Goal: Check status: Check status

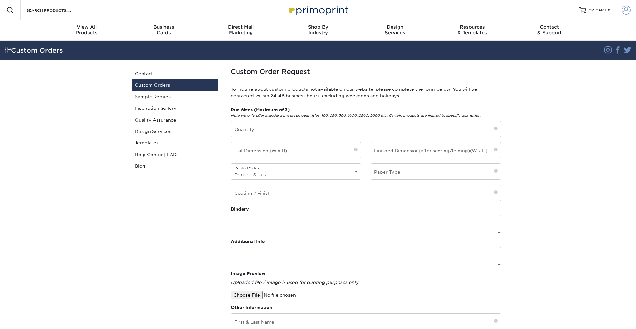
click at [628, 10] on span at bounding box center [626, 10] width 9 height 9
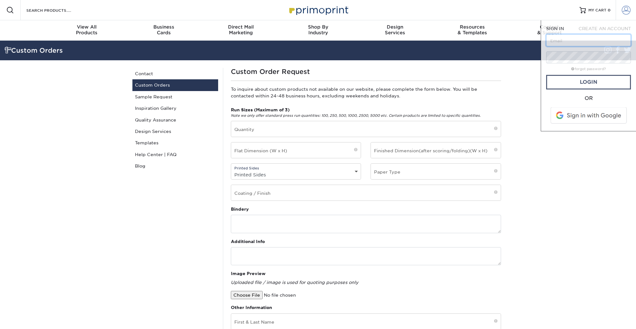
type input "[EMAIL_ADDRESS][DOMAIN_NAME]"
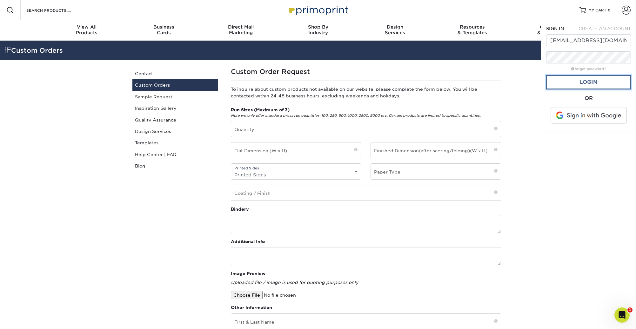
click at [592, 83] on link "Login" at bounding box center [588, 82] width 85 height 15
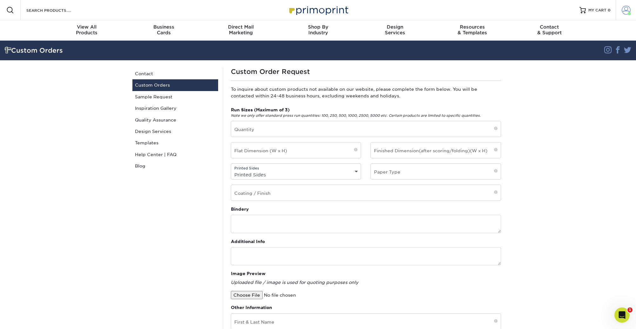
click at [623, 10] on span at bounding box center [626, 10] width 9 height 9
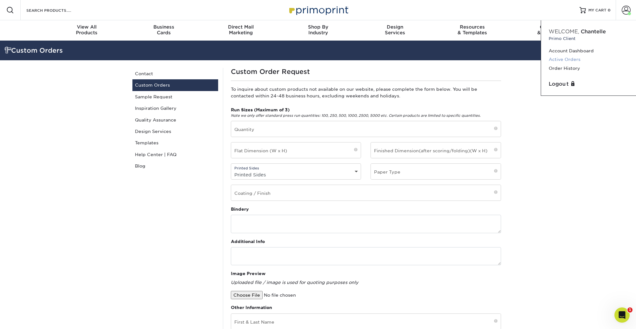
click at [555, 59] on link "Active Orders" at bounding box center [589, 59] width 80 height 9
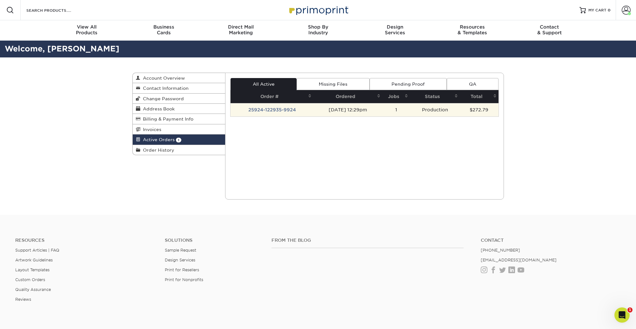
click at [276, 112] on td "25924-122935-9924" at bounding box center [272, 109] width 83 height 13
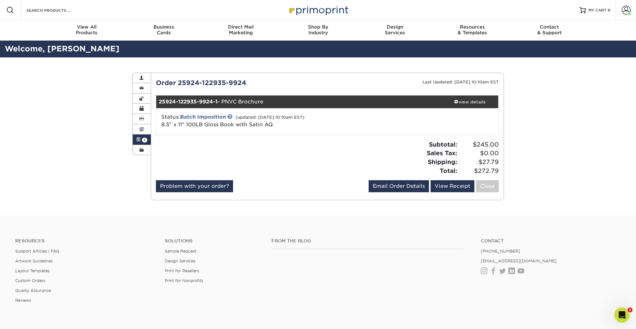
click at [232, 117] on link at bounding box center [229, 116] width 5 height 5
click at [477, 99] on div "view details" at bounding box center [470, 102] width 57 height 6
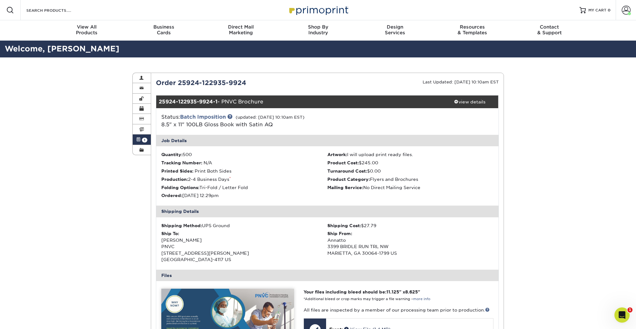
drag, startPoint x: 623, startPoint y: 10, endPoint x: 552, endPoint y: 50, distance: 80.8
click at [623, 10] on span at bounding box center [626, 10] width 9 height 9
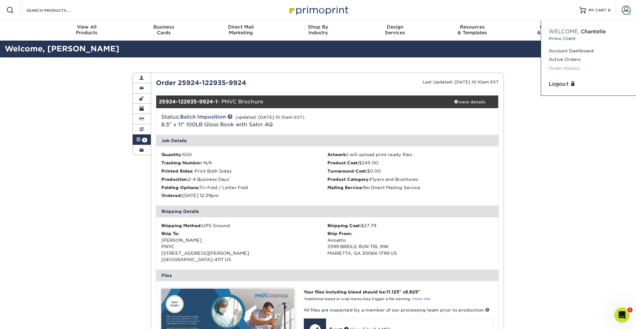
drag, startPoint x: 559, startPoint y: 66, endPoint x: 271, endPoint y: 127, distance: 294.6
click at [559, 66] on link "Order History" at bounding box center [589, 68] width 80 height 9
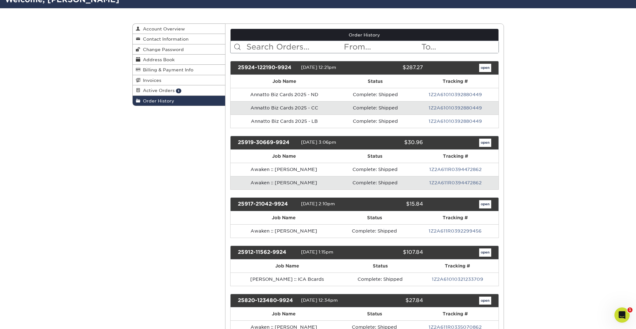
scroll to position [52, 0]
